Goal: Information Seeking & Learning: Learn about a topic

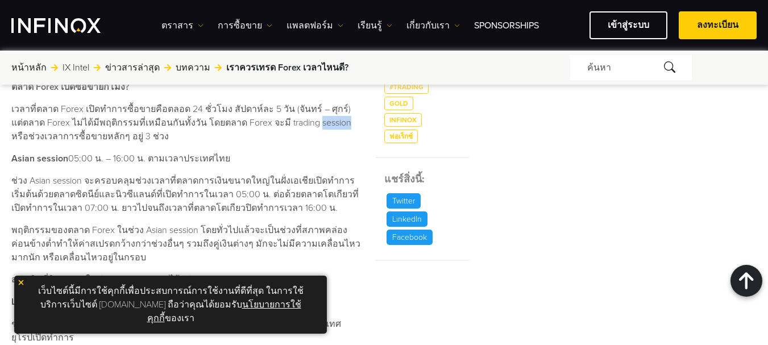
click at [327, 122] on p "เวลาที่ตลาด Forex เปิดทำการซื้อขายคือตลอด 24 ชั่วโมง สัปดาห์ละ 5 วัน (จันทร์ – …" at bounding box center [186, 122] width 350 height 41
drag, startPoint x: 267, startPoint y: 122, endPoint x: 329, endPoint y: 123, distance: 61.4
click at [329, 123] on p "เวลาที่ตลาด Forex เปิดทำการซื้อขายคือตลอด 24 ชั่วโมง สัปดาห์ละ 5 วัน (จันทร์ – …" at bounding box center [186, 122] width 350 height 41
copy p "trading session"
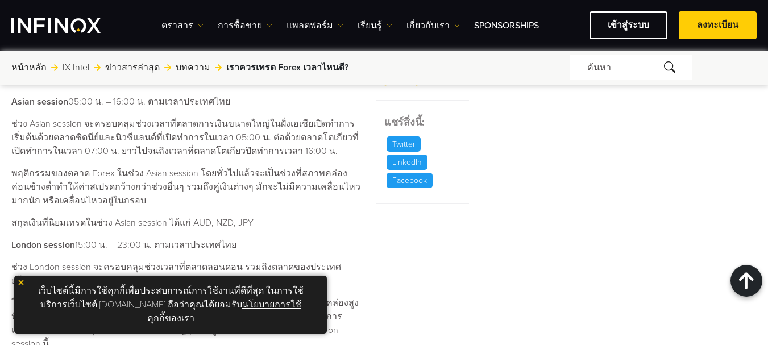
scroll to position [512, 0]
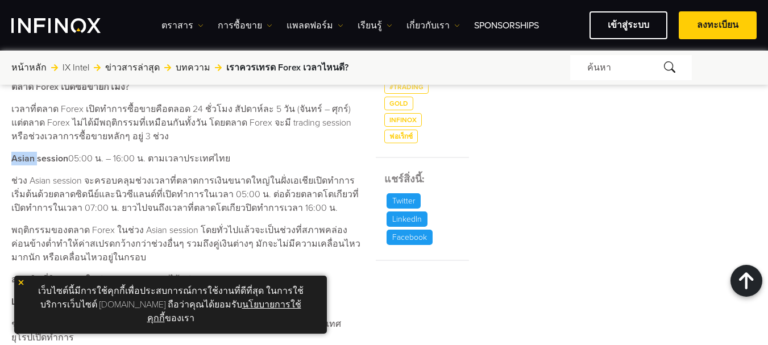
drag, startPoint x: 35, startPoint y: 159, endPoint x: 11, endPoint y: 160, distance: 23.3
click at [11, 160] on strong "Asian session" at bounding box center [39, 158] width 57 height 11
copy strong "[DEMOGRAPHIC_DATA]"
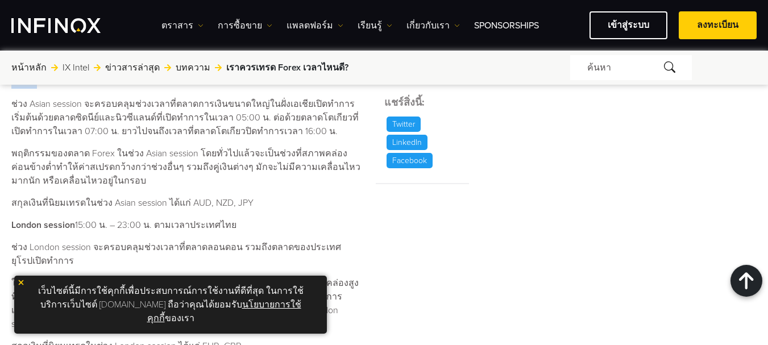
scroll to position [568, 0]
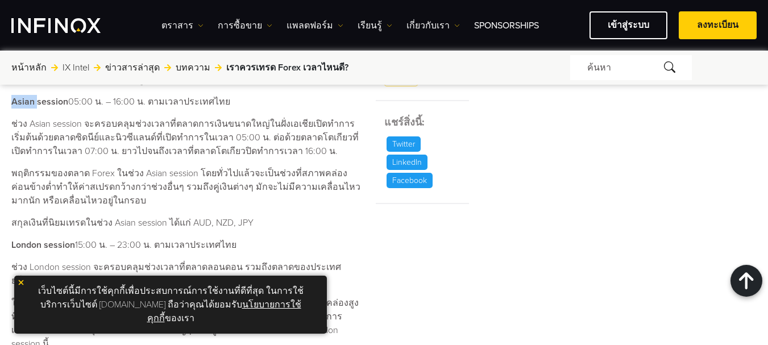
copy strong "[DEMOGRAPHIC_DATA]"
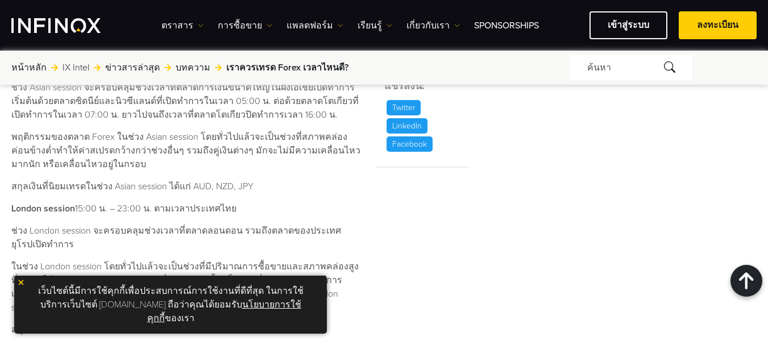
scroll to position [625, 0]
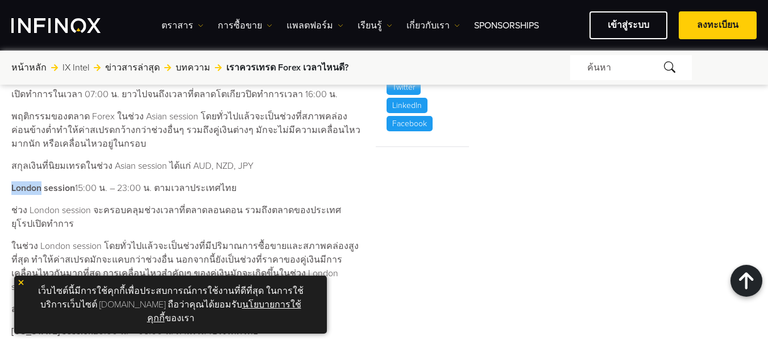
drag, startPoint x: 40, startPoint y: 191, endPoint x: 12, endPoint y: 190, distance: 27.9
click at [12, 190] on strong "London session" at bounding box center [43, 187] width 64 height 11
copy strong "[GEOGRAPHIC_DATA]"
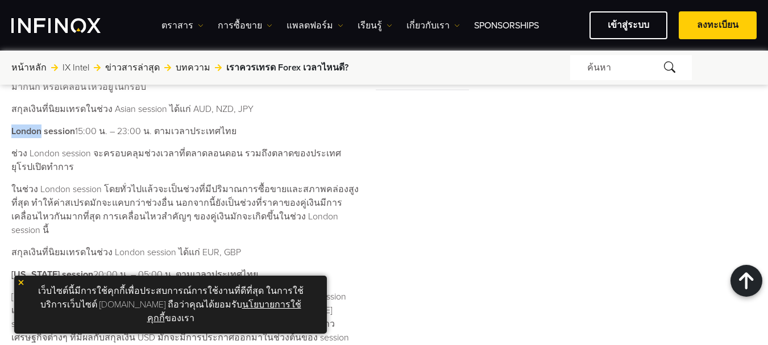
scroll to position [739, 0]
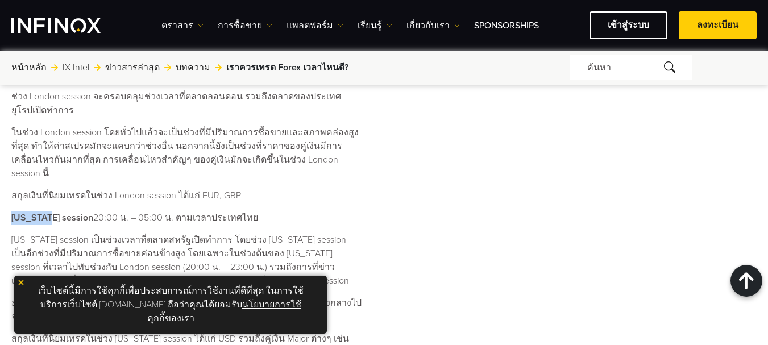
drag, startPoint x: 50, startPoint y: 206, endPoint x: 13, endPoint y: 205, distance: 37.0
click at [13, 212] on strong "[US_STATE] session" at bounding box center [52, 217] width 82 height 11
copy strong "[US_STATE]"
